Goal: Navigation & Orientation: Understand site structure

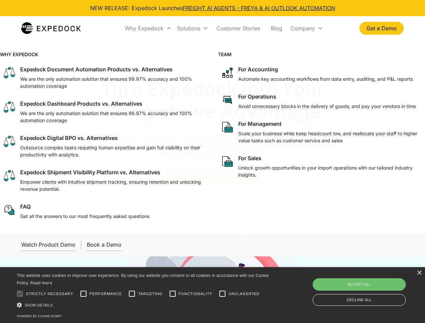
click at [148, 28] on div "Why Expedock" at bounding box center [144, 28] width 39 height 7
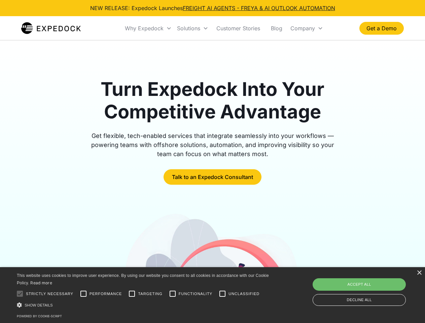
click at [192, 28] on div "Solutions" at bounding box center [188, 28] width 23 height 7
click at [306, 28] on div "Company" at bounding box center [302, 28] width 25 height 7
click at [20, 294] on div at bounding box center [19, 293] width 13 height 13
click at [83, 294] on input "Performance" at bounding box center [83, 293] width 13 height 13
checkbox input "true"
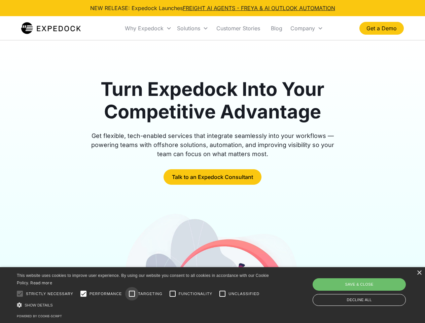
click at [132, 294] on input "Targeting" at bounding box center [131, 293] width 13 height 13
checkbox input "true"
click at [173, 294] on input "Functionality" at bounding box center [172, 293] width 13 height 13
checkbox input "true"
click at [222, 294] on input "Unclassified" at bounding box center [222, 293] width 13 height 13
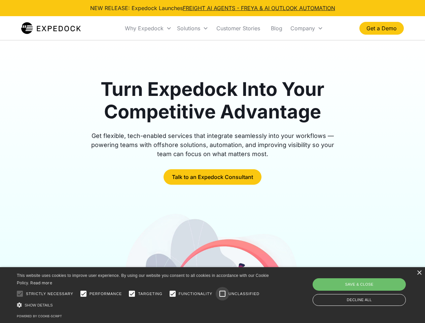
checkbox input "true"
click at [144, 305] on div "Show details Hide details" at bounding box center [144, 304] width 254 height 7
